Goal: Check status: Check status

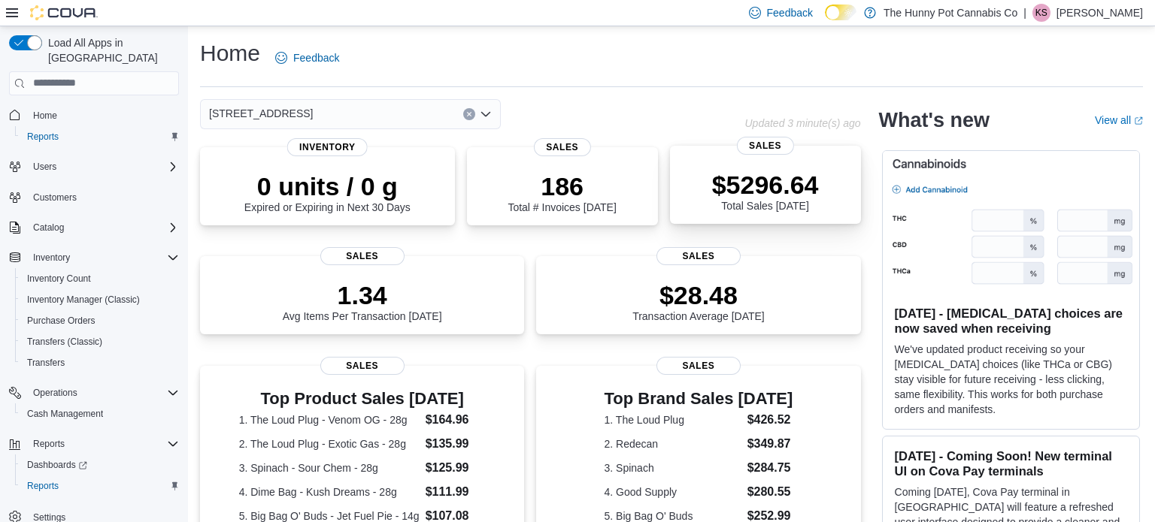
click at [753, 177] on p "$5296.64" at bounding box center [765, 185] width 107 height 30
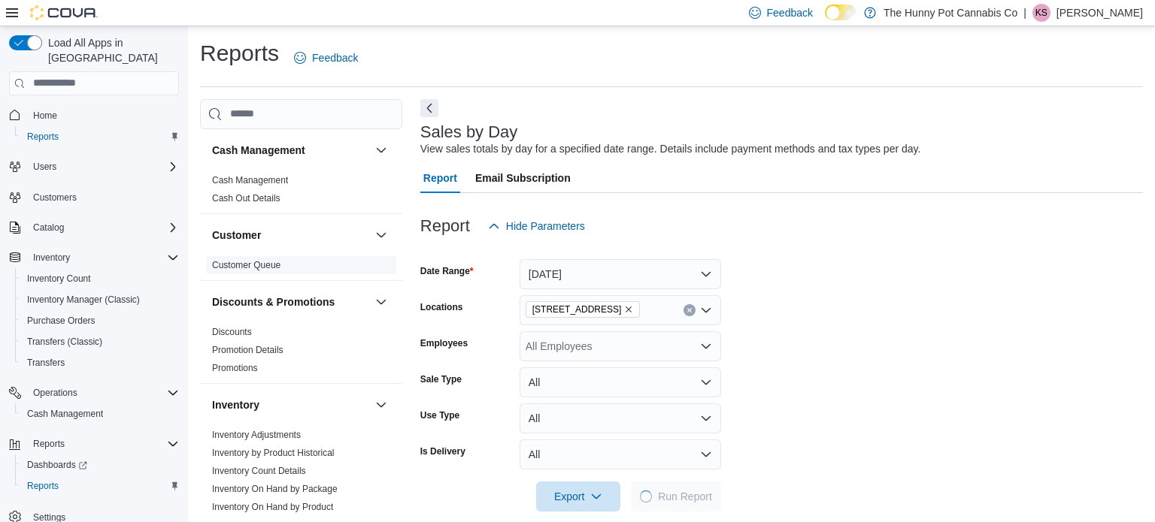
scroll to position [19, 0]
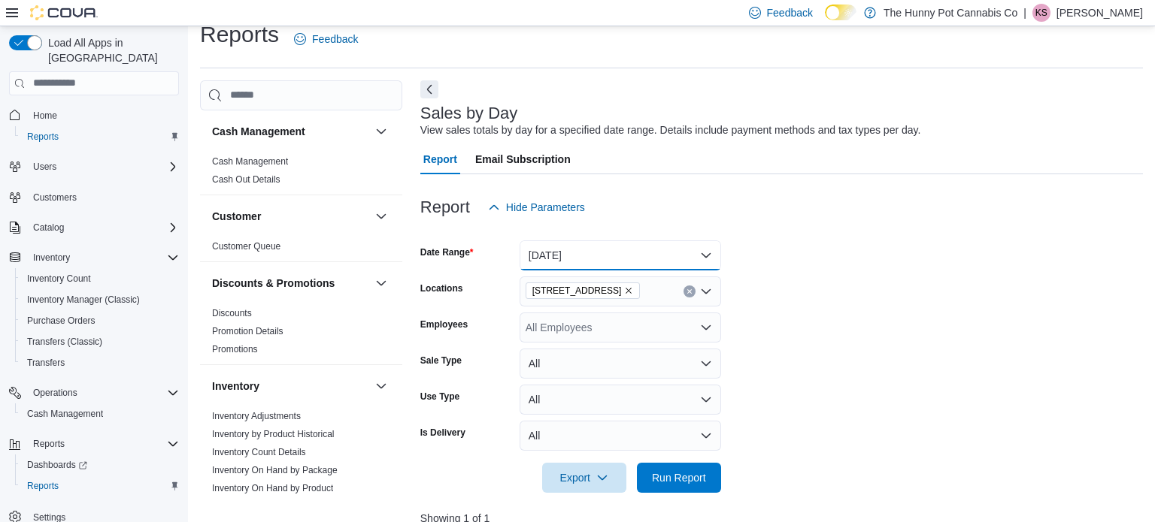
click at [665, 258] on button "Today" at bounding box center [619, 256] width 201 height 30
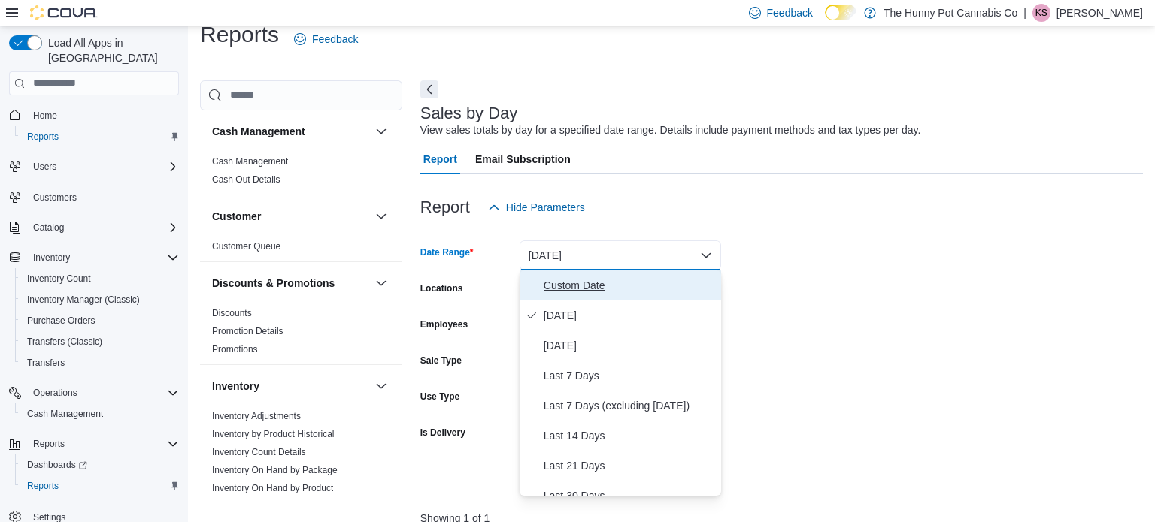
click at [644, 280] on span "Custom Date" at bounding box center [629, 286] width 171 height 18
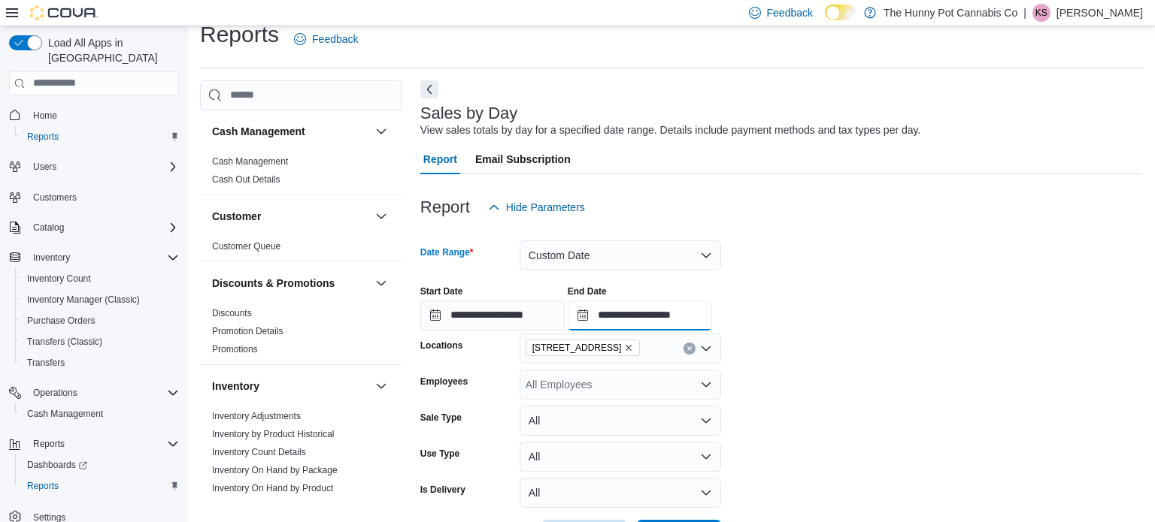
click at [712, 315] on input "**********" at bounding box center [640, 316] width 144 height 30
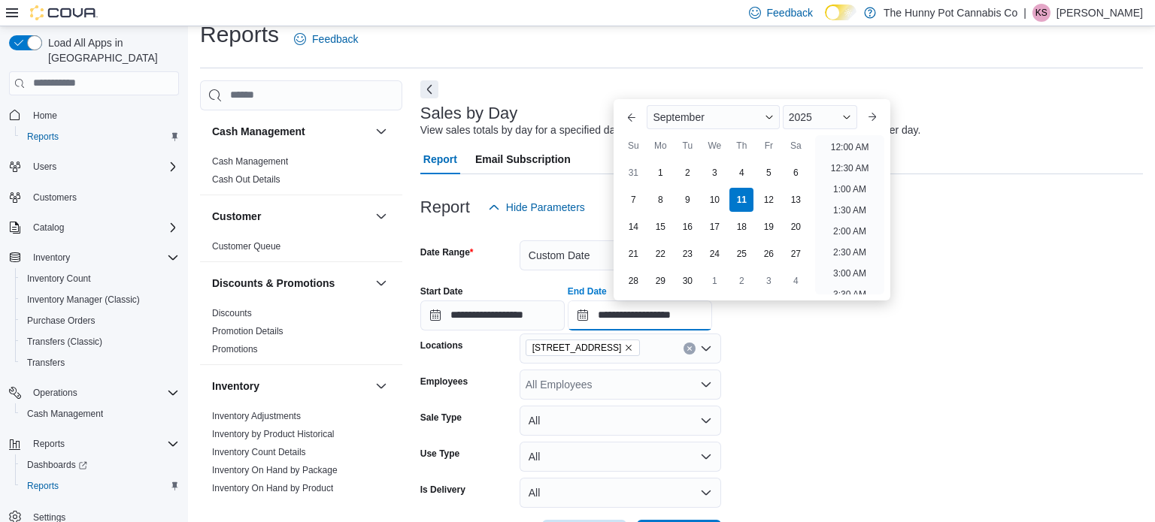
scroll to position [854, 0]
click at [837, 261] on li "11:00 PM" at bounding box center [849, 262] width 50 height 18
type input "**********"
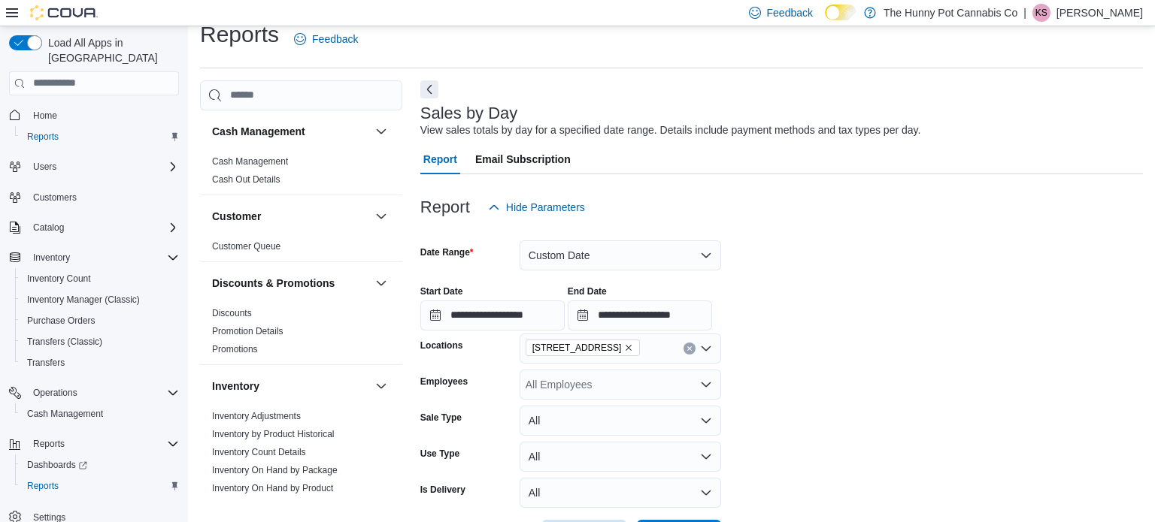
click at [840, 310] on div "**********" at bounding box center [781, 302] width 722 height 57
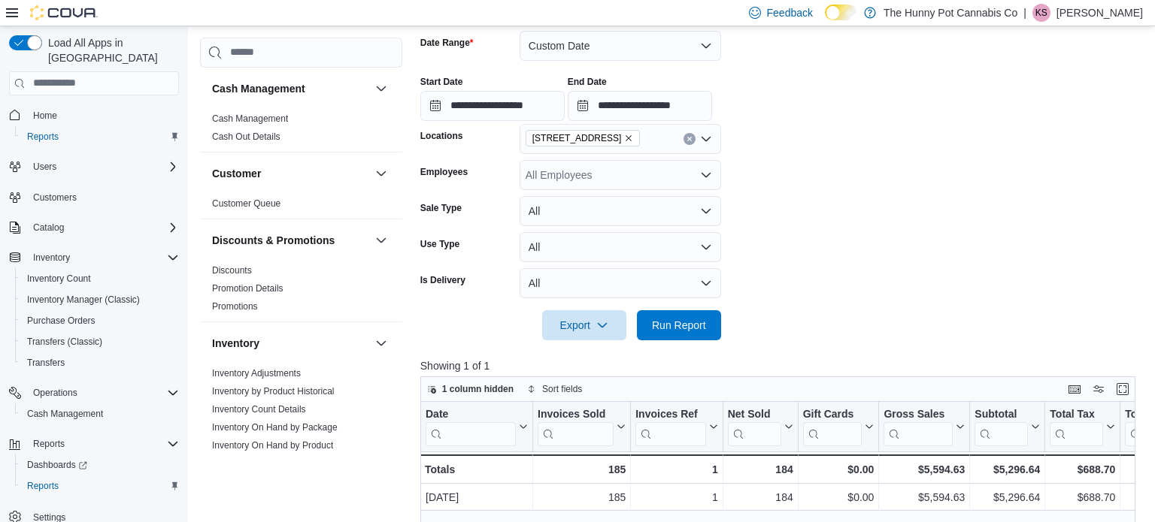
scroll to position [270, 0]
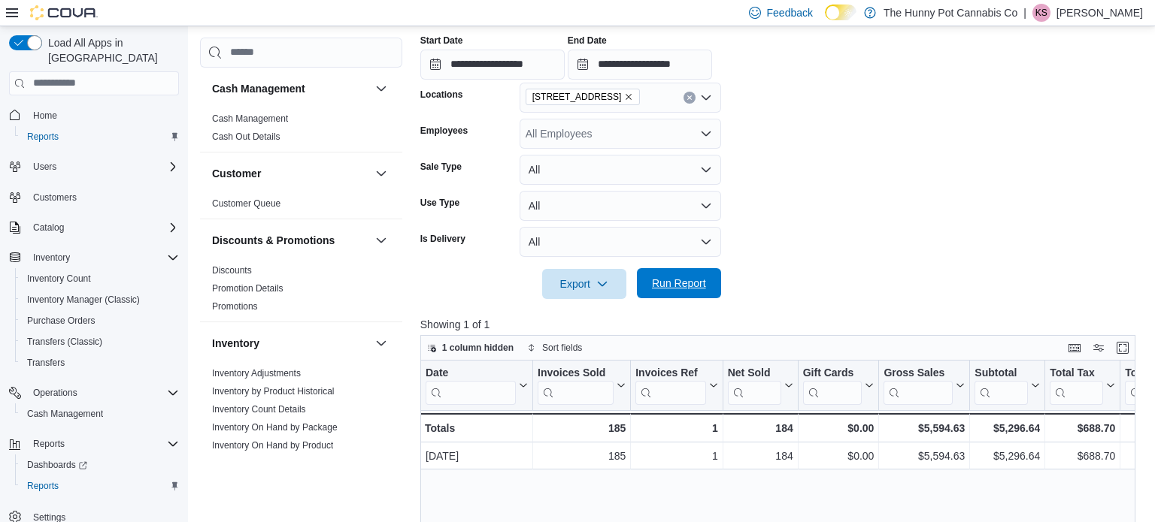
click at [686, 282] on span "Run Report" at bounding box center [679, 283] width 54 height 15
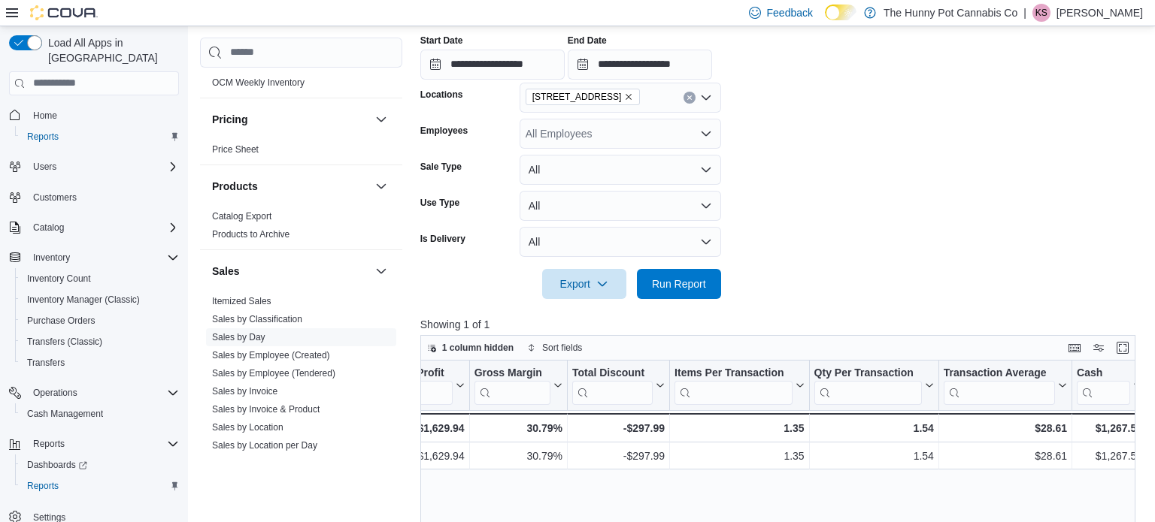
scroll to position [645, 0]
click at [322, 368] on link "Sales by Employee (Tendered)" at bounding box center [273, 370] width 123 height 11
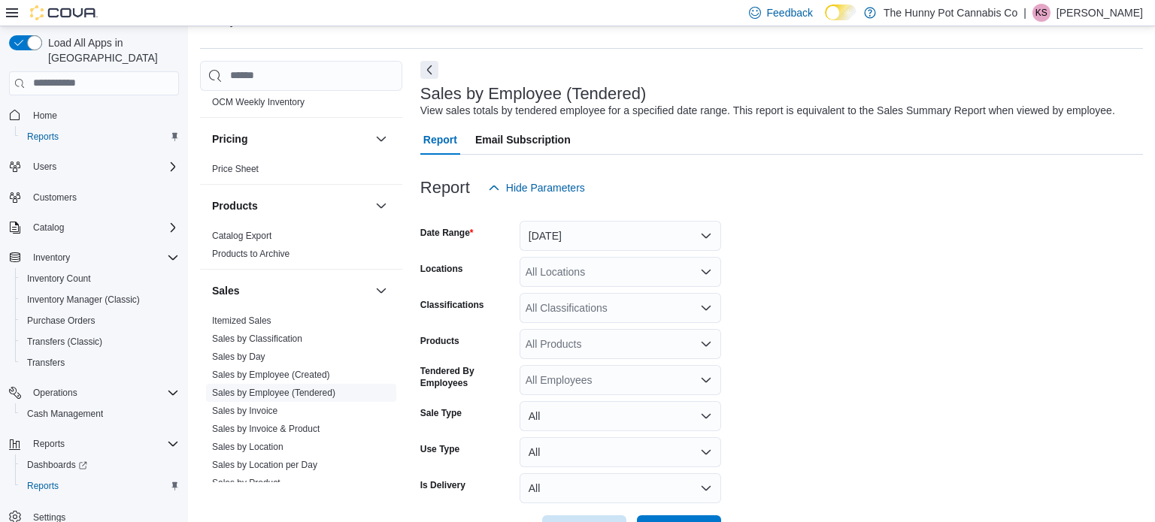
scroll to position [35, 0]
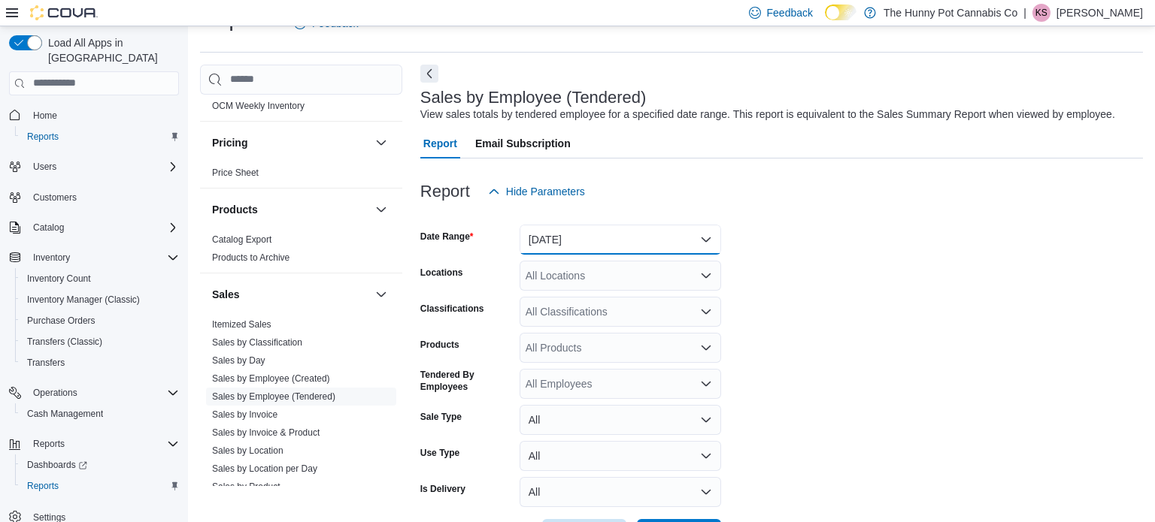
click at [571, 247] on button "Yesterday" at bounding box center [619, 240] width 201 height 30
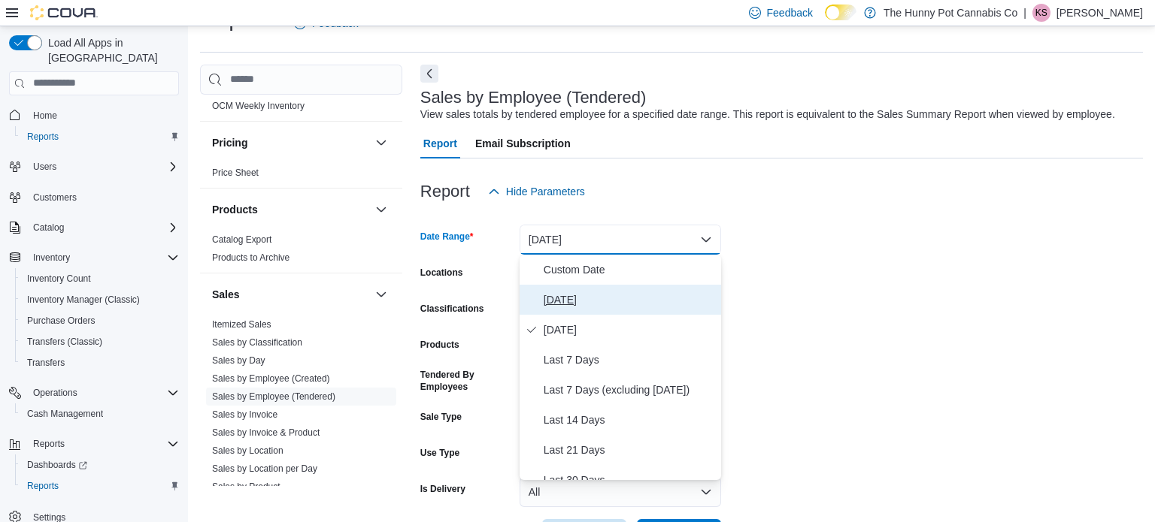
click at [566, 301] on span "Today" at bounding box center [629, 300] width 171 height 18
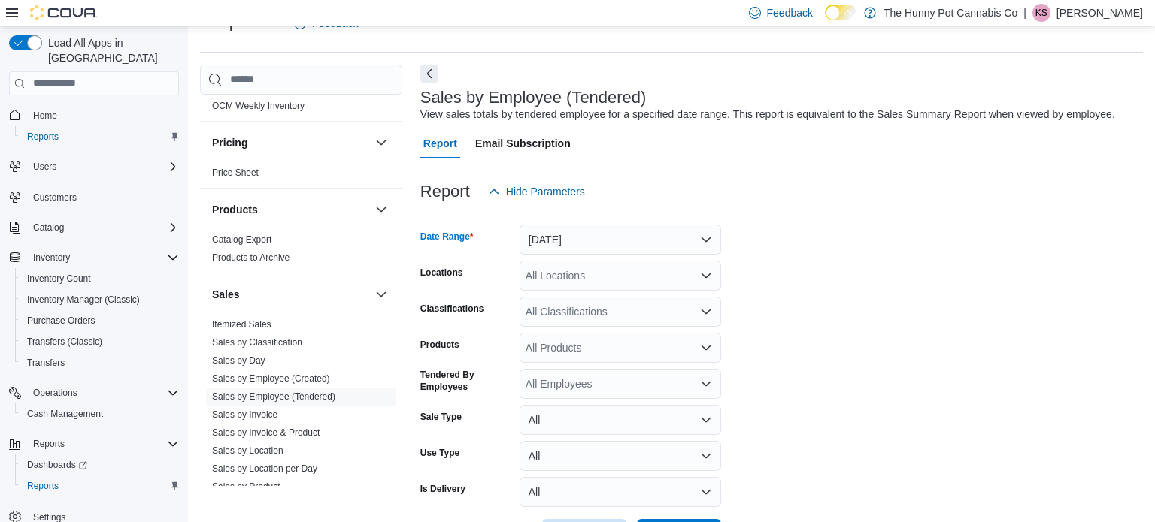
click at [571, 276] on div "All Locations" at bounding box center [619, 276] width 201 height 30
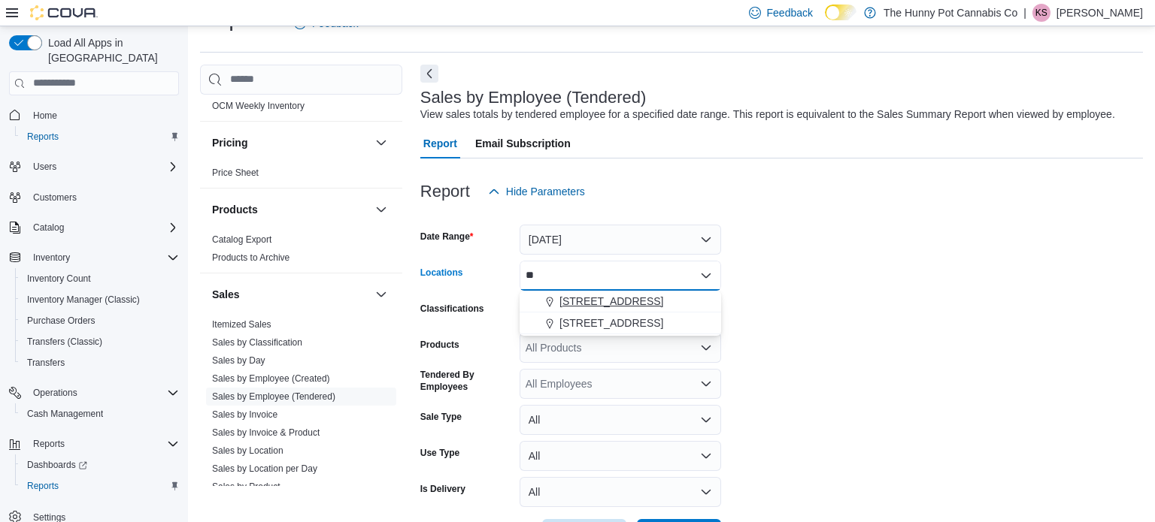
type input "**"
click at [592, 305] on span "[STREET_ADDRESS]" at bounding box center [611, 301] width 104 height 15
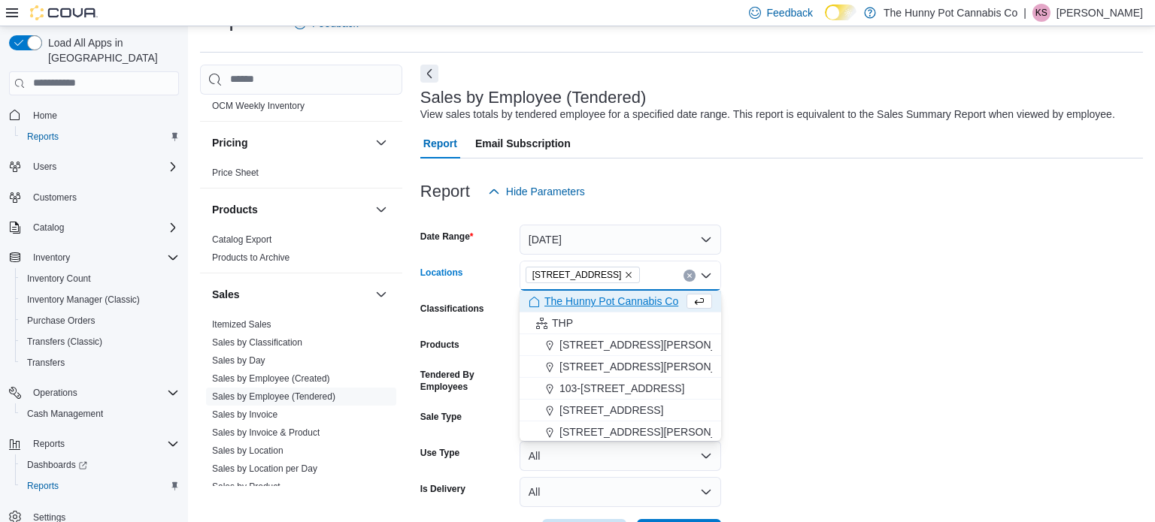
click at [777, 296] on form "Date Range Today Locations 2500 Hurontario St Combo box. Selected. 2500 Huronta…" at bounding box center [781, 378] width 722 height 343
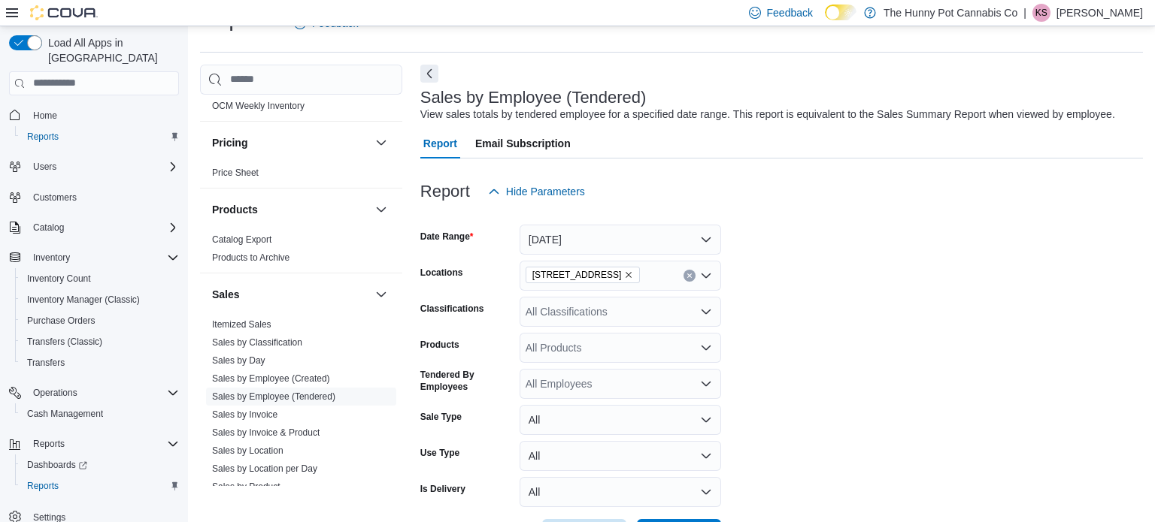
scroll to position [91, 0]
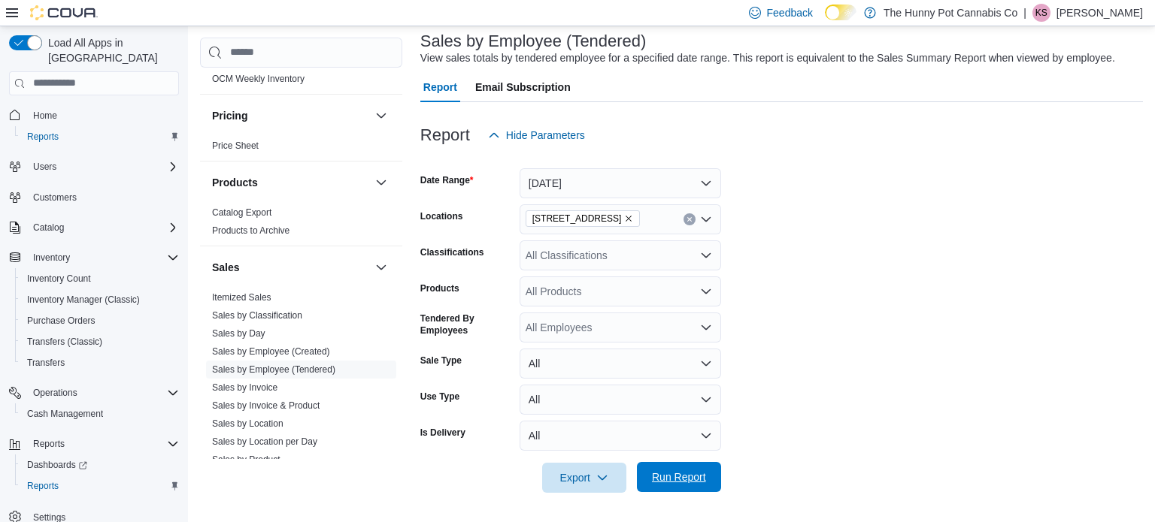
click at [688, 477] on span "Run Report" at bounding box center [679, 477] width 54 height 15
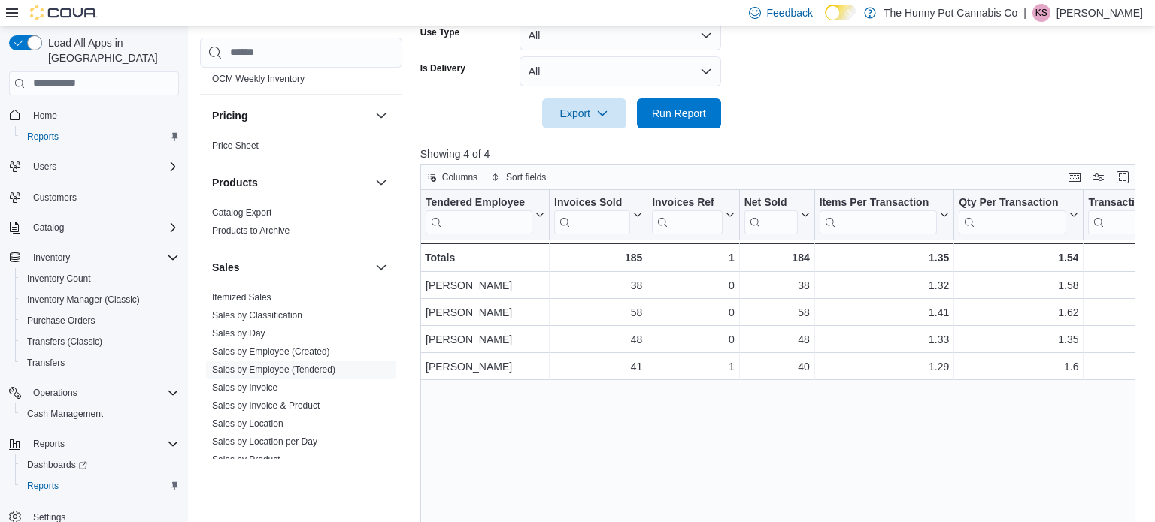
scroll to position [459, 0]
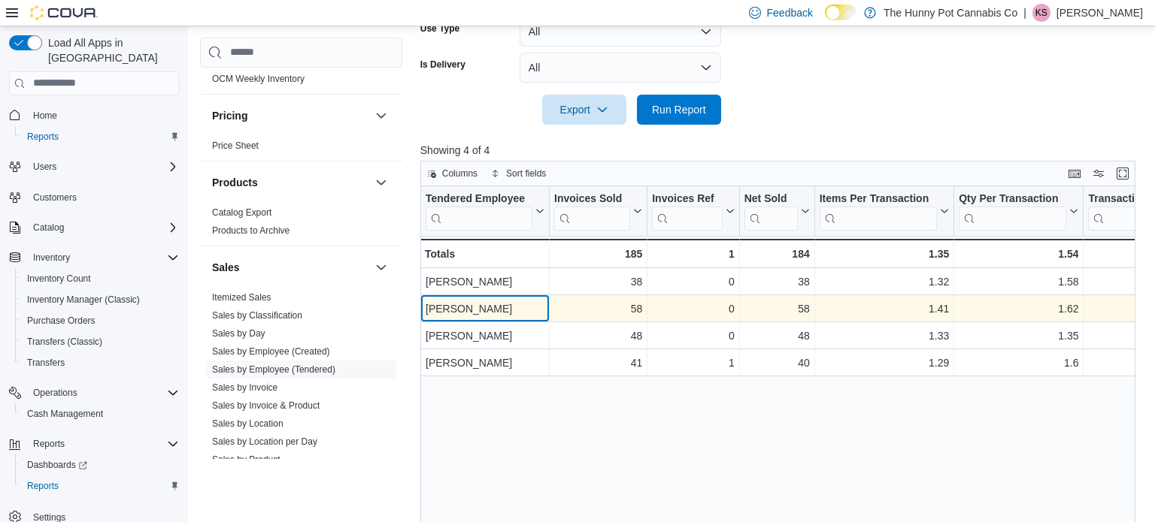
click at [519, 310] on div "Leo Sealy" at bounding box center [485, 309] width 119 height 18
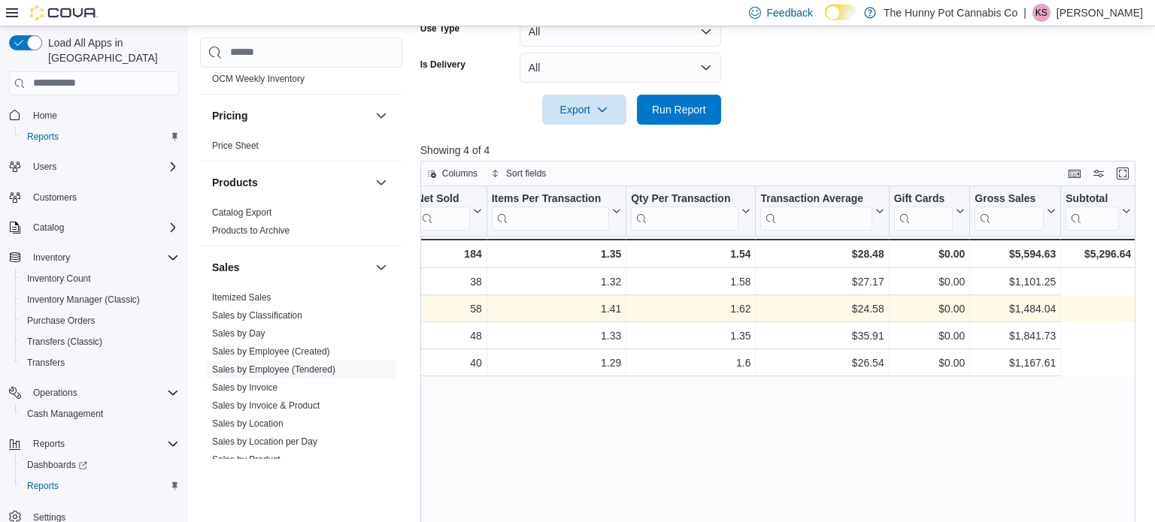
scroll to position [0, 0]
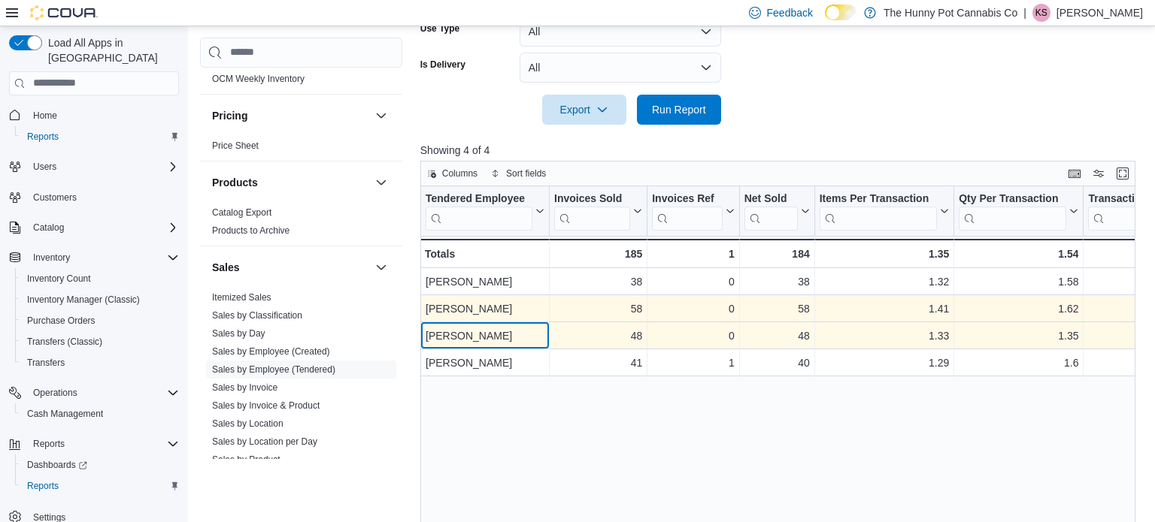
click at [430, 333] on div "[PERSON_NAME]" at bounding box center [485, 336] width 119 height 18
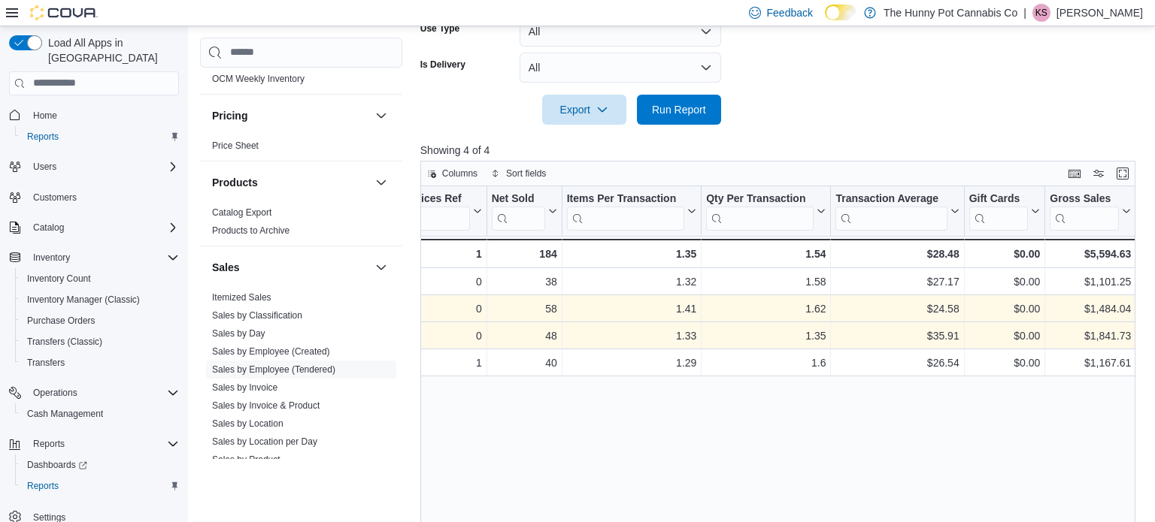
scroll to position [0, 328]
